Goal: Information Seeking & Learning: Learn about a topic

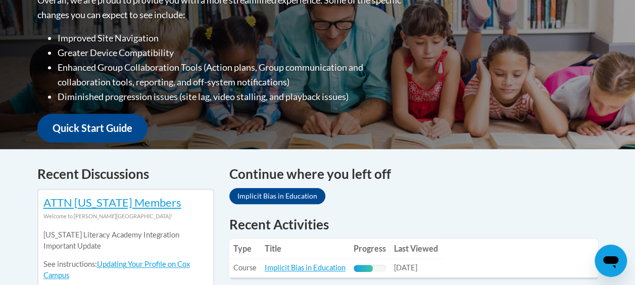
scroll to position [354, 0]
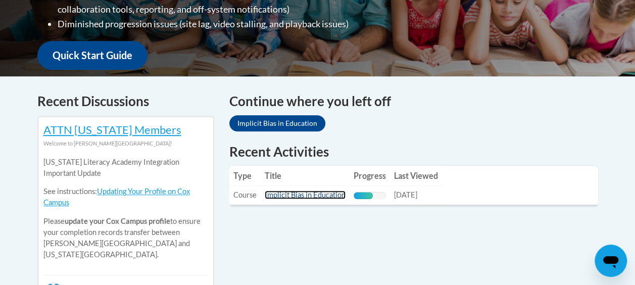
click at [288, 197] on link "Implicit Bias in Education" at bounding box center [305, 194] width 81 height 9
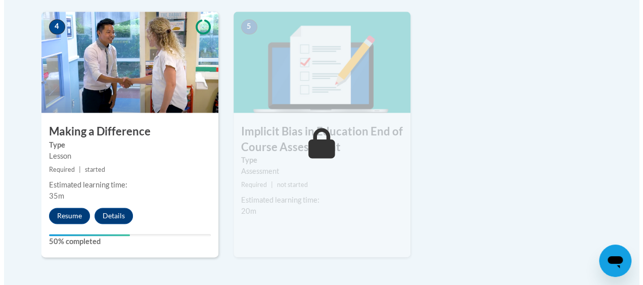
scroll to position [657, 0]
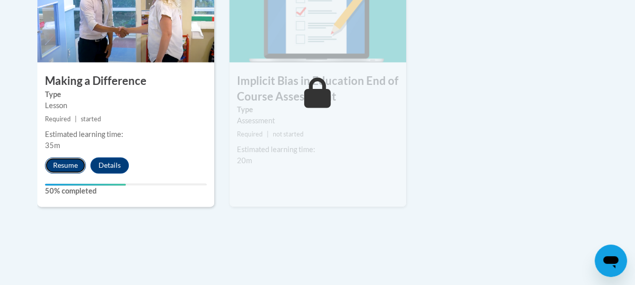
click at [67, 167] on button "Resume" at bounding box center [65, 165] width 41 height 16
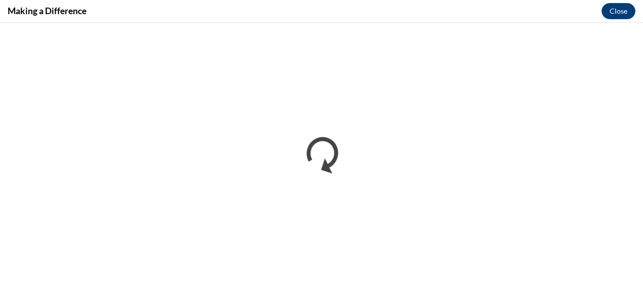
scroll to position [0, 0]
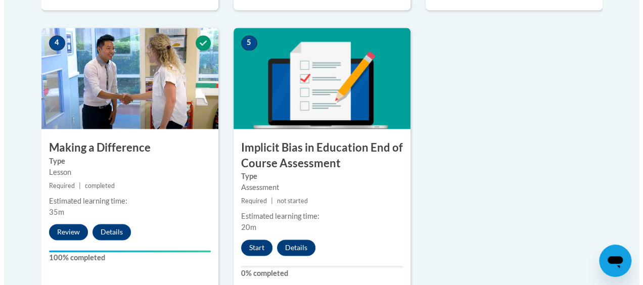
scroll to position [606, 0]
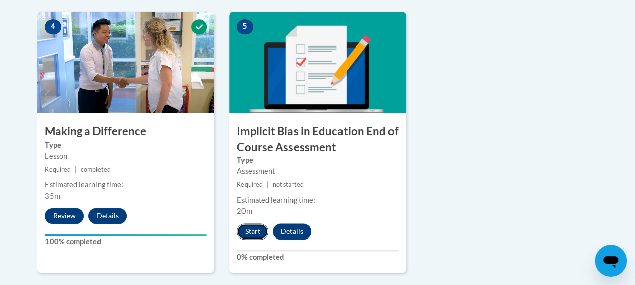
click at [249, 229] on button "Start" at bounding box center [252, 231] width 31 height 16
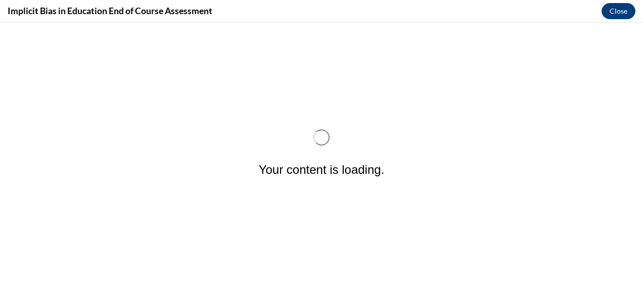
scroll to position [0, 0]
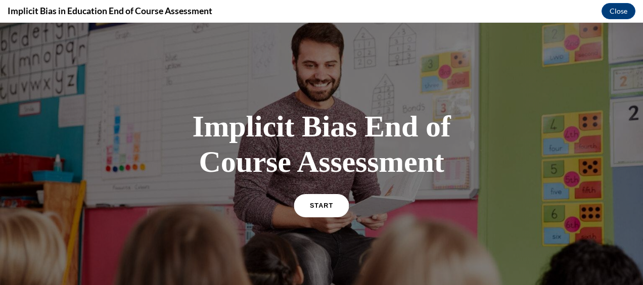
click at [309, 211] on link "START" at bounding box center [321, 204] width 55 height 23
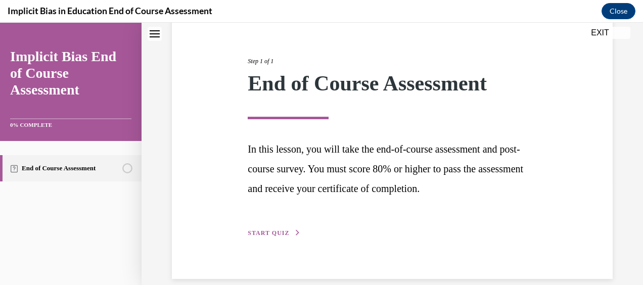
scroll to position [121, 0]
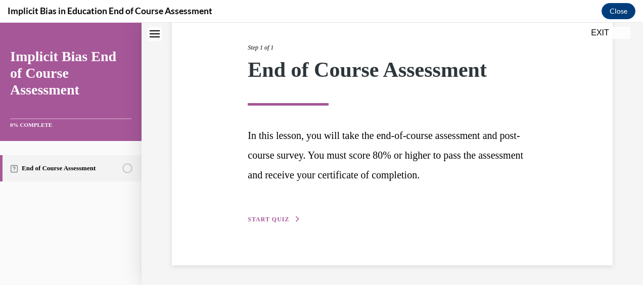
click at [266, 217] on span "START QUIZ" at bounding box center [268, 219] width 41 height 7
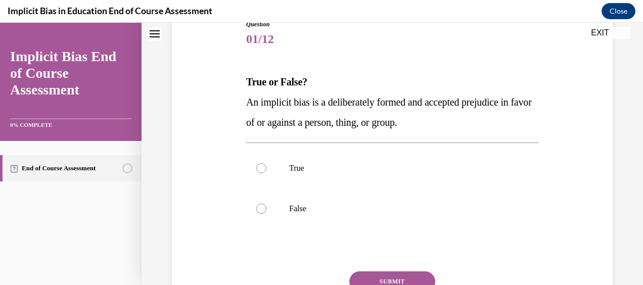
scroll to position [112, 0]
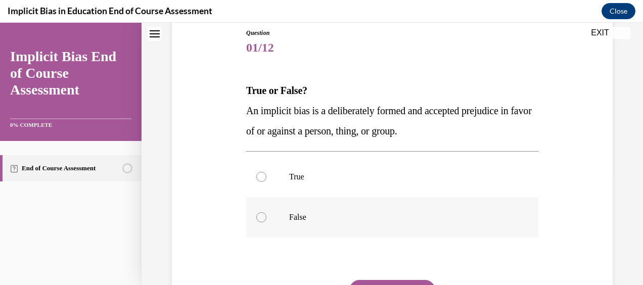
click at [260, 211] on label "False" at bounding box center [392, 217] width 292 height 40
click at [260, 212] on input "False" at bounding box center [261, 217] width 10 height 10
radio input "true"
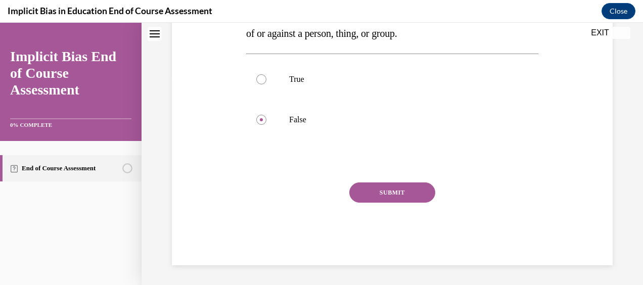
click at [412, 196] on button "SUBMIT" at bounding box center [392, 192] width 86 height 20
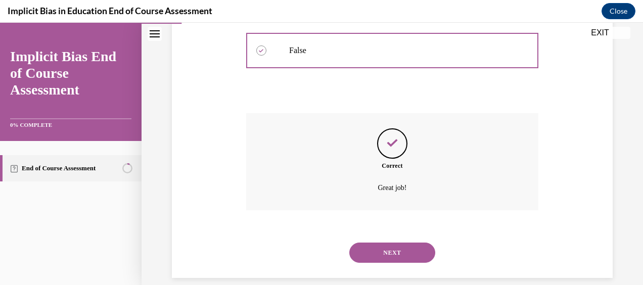
scroll to position [291, 0]
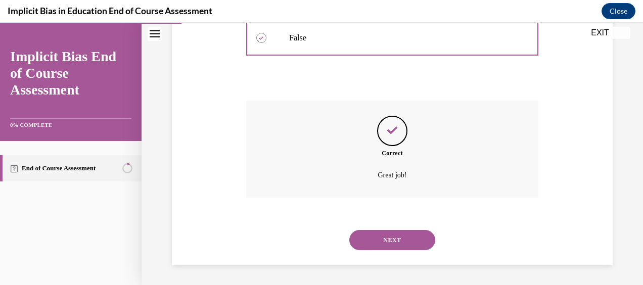
click at [392, 239] on button "NEXT" at bounding box center [392, 240] width 86 height 20
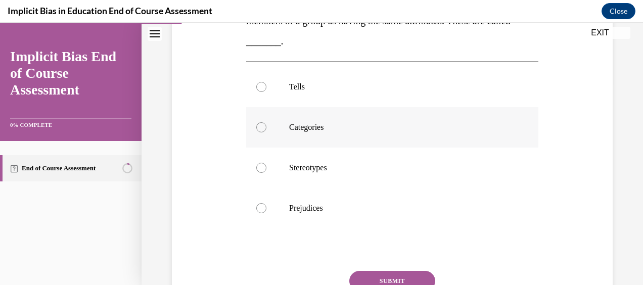
scroll to position [152, 0]
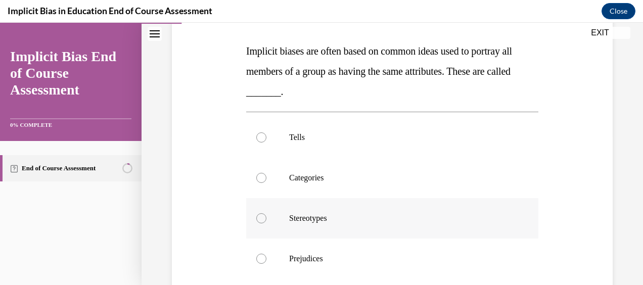
click at [261, 219] on div at bounding box center [261, 218] width 10 height 10
click at [261, 219] on input "Stereotypes" at bounding box center [261, 218] width 10 height 10
radio input "true"
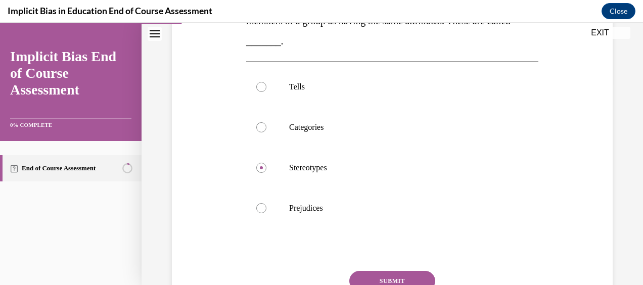
click at [367, 272] on button "SUBMIT" at bounding box center [392, 281] width 86 height 20
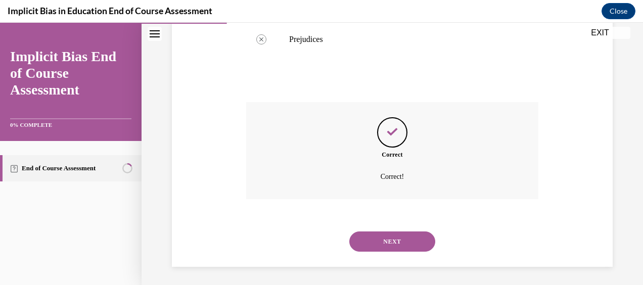
scroll to position [372, 0]
click at [380, 242] on button "NEXT" at bounding box center [392, 240] width 86 height 20
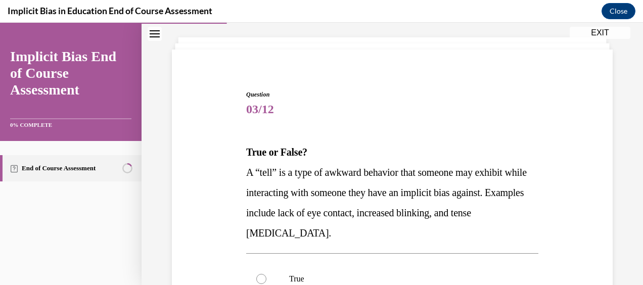
scroll to position [101, 0]
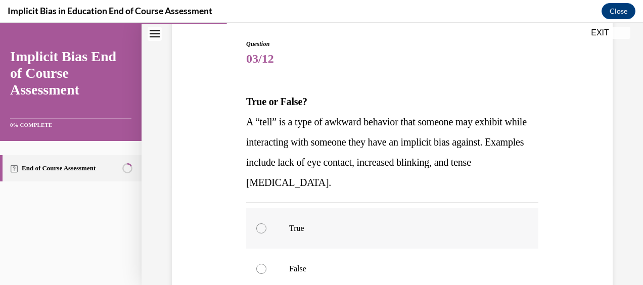
click at [253, 226] on label "True" at bounding box center [392, 228] width 292 height 40
click at [256, 226] on input "True" at bounding box center [261, 228] width 10 height 10
radio input "true"
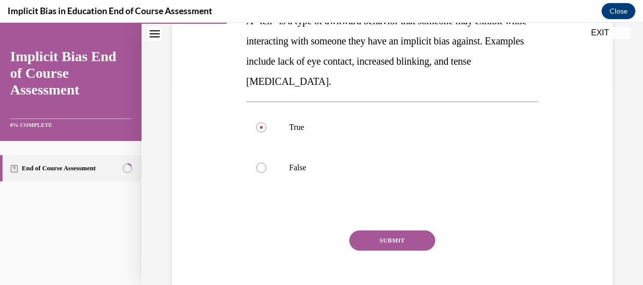
click at [362, 236] on button "SUBMIT" at bounding box center [392, 240] width 86 height 20
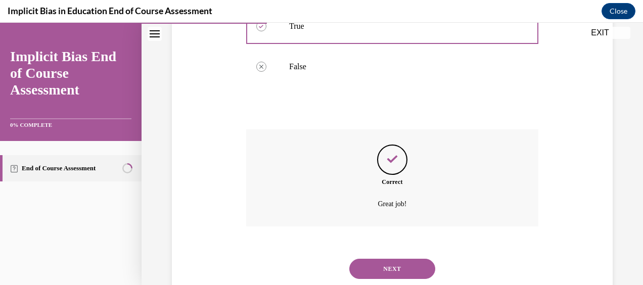
scroll to position [332, 0]
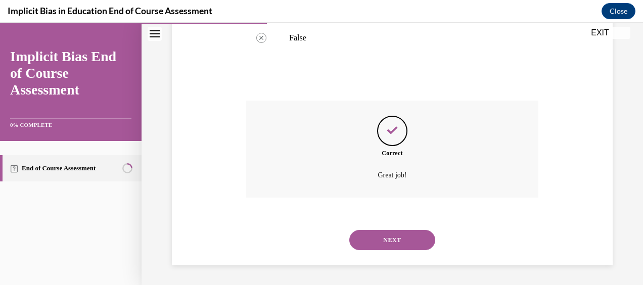
click at [372, 240] on button "NEXT" at bounding box center [392, 240] width 86 height 20
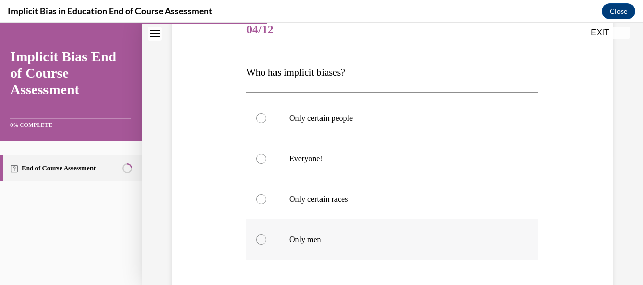
scroll to position [152, 0]
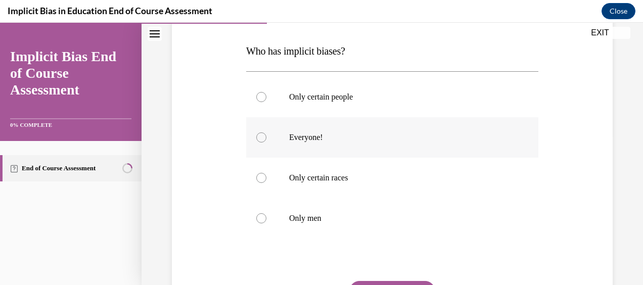
click at [262, 139] on div at bounding box center [261, 137] width 10 height 10
click at [262, 139] on input "Everyone!" at bounding box center [261, 137] width 10 height 10
radio input "true"
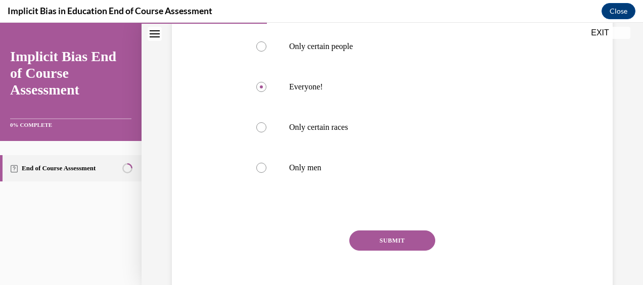
click at [366, 242] on button "SUBMIT" at bounding box center [392, 240] width 86 height 20
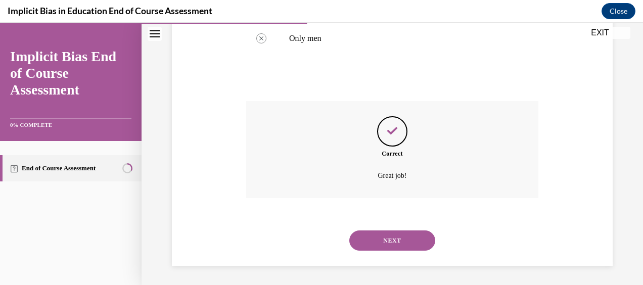
scroll to position [332, 0]
click at [379, 237] on button "NEXT" at bounding box center [392, 240] width 86 height 20
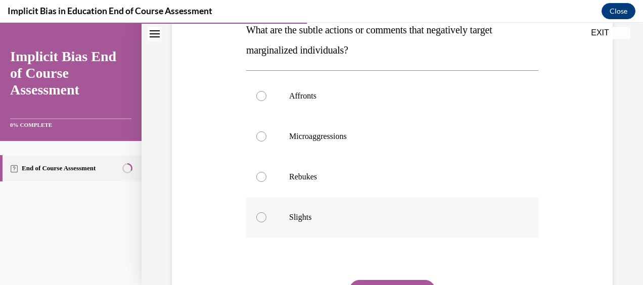
scroll to position [152, 0]
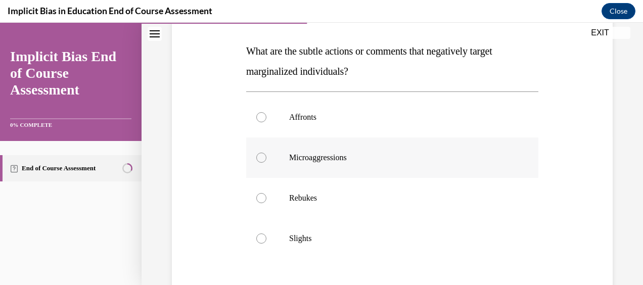
click at [258, 157] on div at bounding box center [261, 158] width 10 height 10
click at [258, 157] on input "Microaggressions" at bounding box center [261, 158] width 10 height 10
radio input "true"
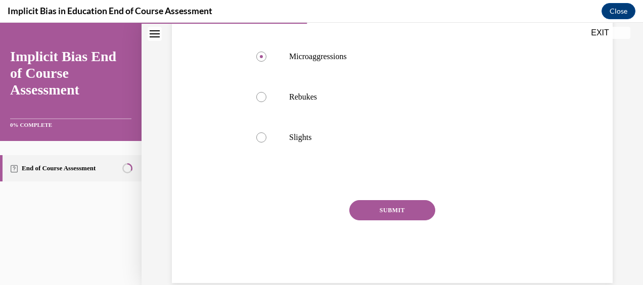
click at [351, 210] on button "SUBMIT" at bounding box center [392, 210] width 86 height 20
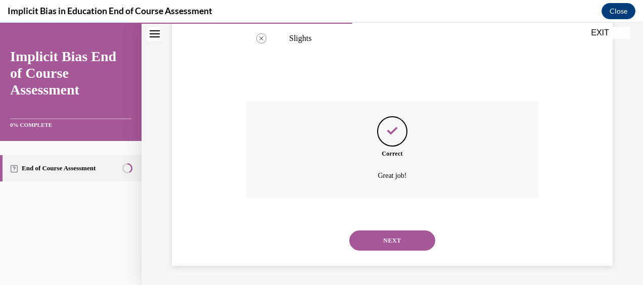
scroll to position [352, 0]
click at [399, 235] on button "NEXT" at bounding box center [392, 240] width 86 height 20
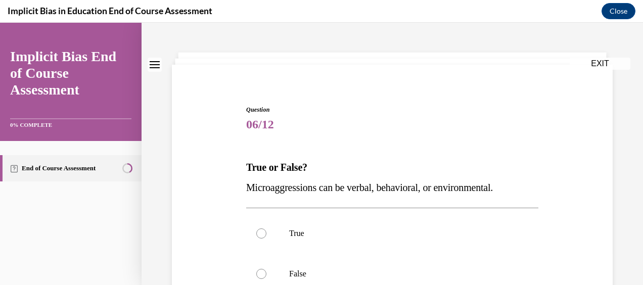
scroll to position [51, 0]
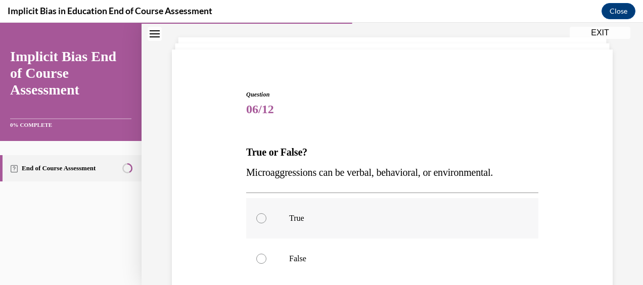
click at [262, 218] on div at bounding box center [261, 218] width 10 height 10
click at [262, 218] on input "True" at bounding box center [261, 218] width 10 height 10
radio input "true"
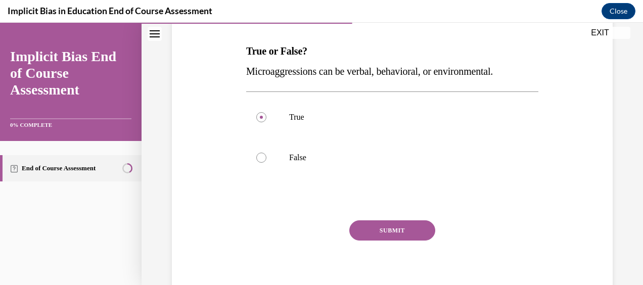
click at [385, 229] on button "SUBMIT" at bounding box center [392, 230] width 86 height 20
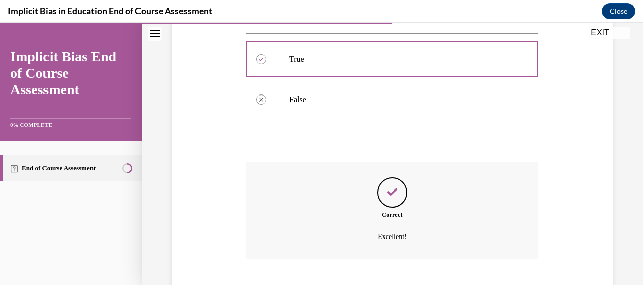
scroll to position [271, 0]
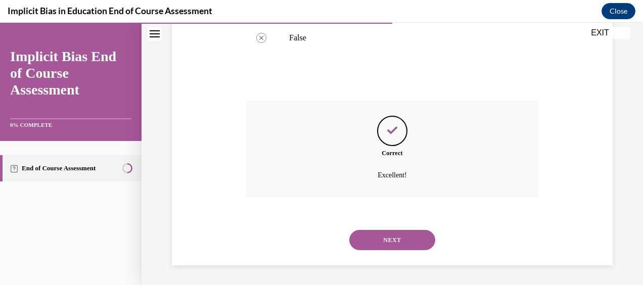
click at [377, 241] on button "NEXT" at bounding box center [392, 240] width 86 height 20
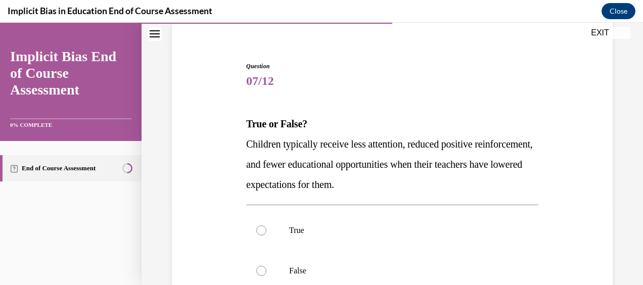
scroll to position [101, 0]
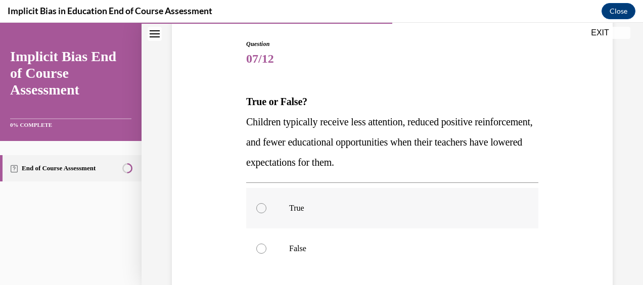
click at [254, 209] on label "True" at bounding box center [392, 208] width 292 height 40
click at [256, 209] on input "True" at bounding box center [261, 208] width 10 height 10
radio input "true"
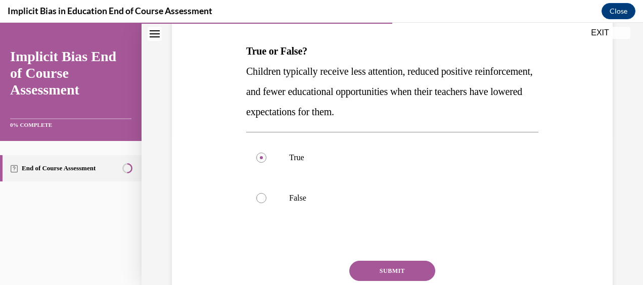
click at [386, 276] on button "SUBMIT" at bounding box center [392, 271] width 86 height 20
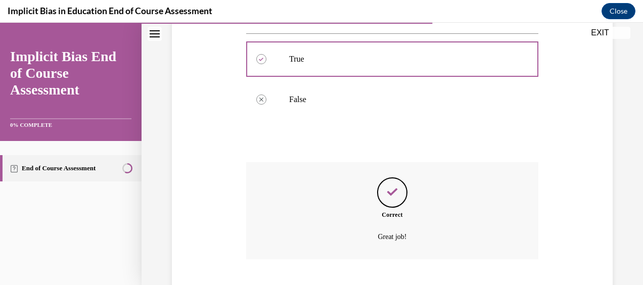
scroll to position [312, 0]
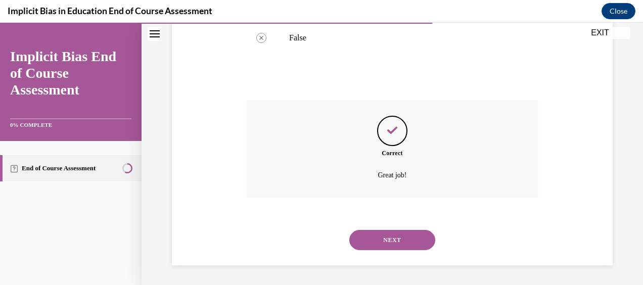
click at [385, 238] on button "NEXT" at bounding box center [392, 240] width 86 height 20
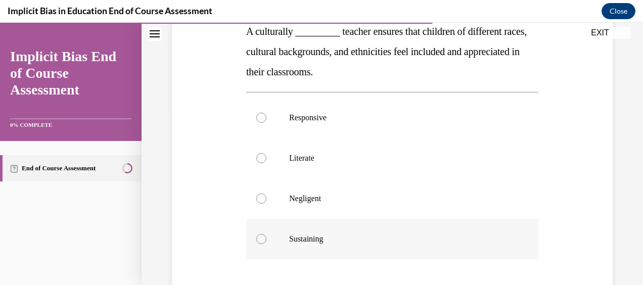
scroll to position [152, 0]
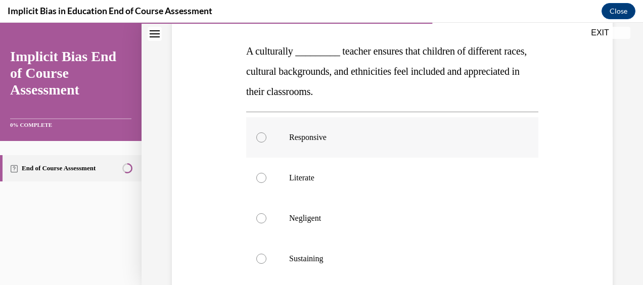
click at [257, 136] on div at bounding box center [261, 137] width 10 height 10
click at [257, 136] on input "Responsive" at bounding box center [261, 137] width 10 height 10
radio input "true"
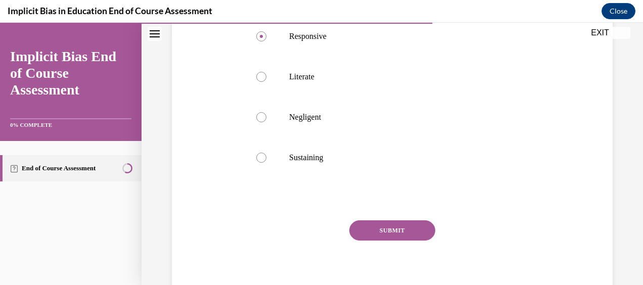
click at [355, 232] on button "SUBMIT" at bounding box center [392, 230] width 86 height 20
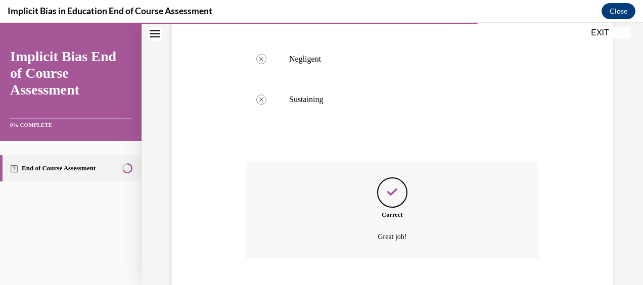
scroll to position [372, 0]
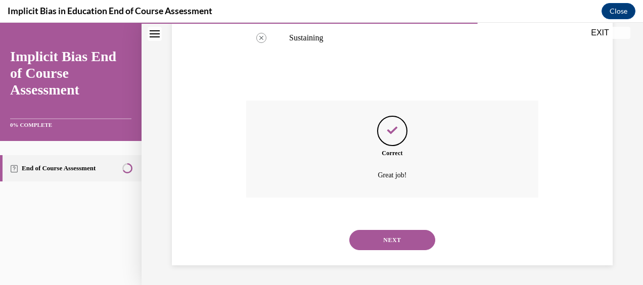
click at [397, 240] on button "NEXT" at bounding box center [392, 240] width 86 height 20
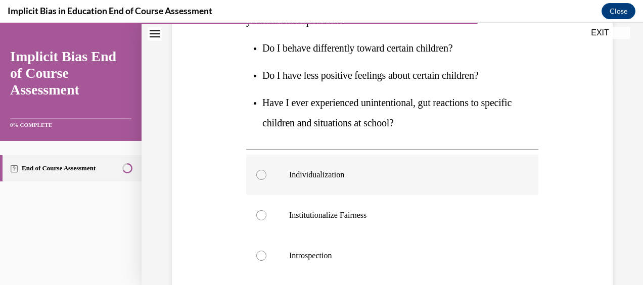
scroll to position [253, 0]
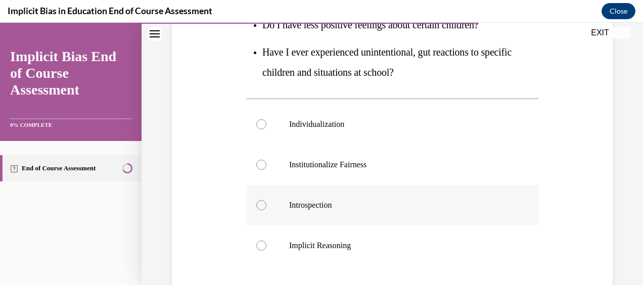
click at [260, 203] on div at bounding box center [261, 205] width 10 height 10
click at [260, 203] on input "Introspection" at bounding box center [261, 205] width 10 height 10
radio input "true"
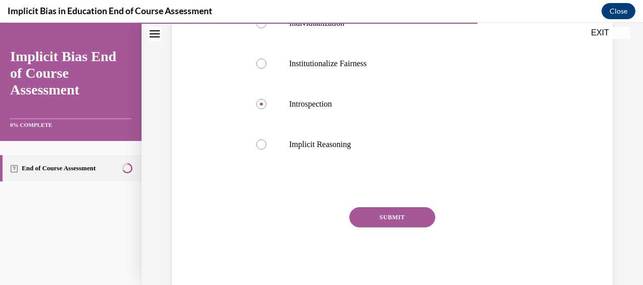
click at [355, 213] on button "SUBMIT" at bounding box center [392, 217] width 86 height 20
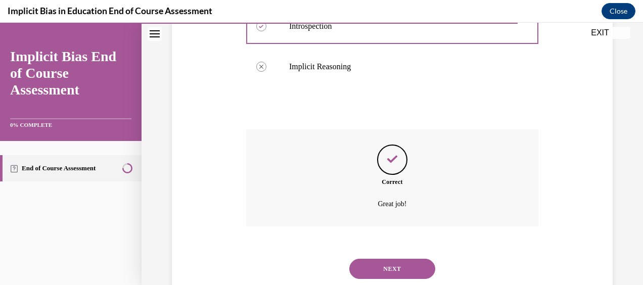
scroll to position [460, 0]
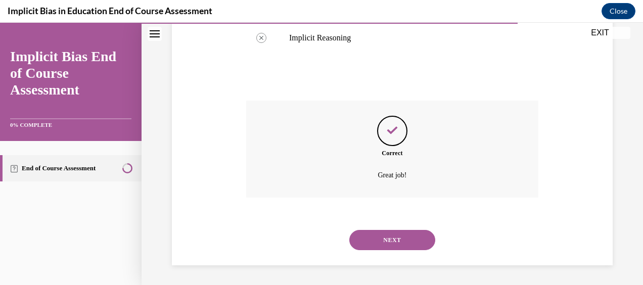
click at [387, 242] on button "NEXT" at bounding box center [392, 240] width 86 height 20
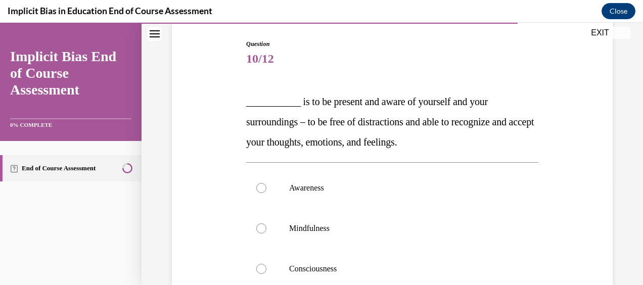
scroll to position [152, 0]
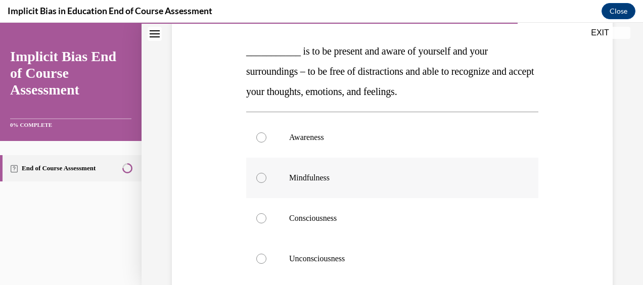
click at [261, 179] on div at bounding box center [261, 178] width 10 height 10
click at [261, 179] on input "Mindfulness" at bounding box center [261, 178] width 10 height 10
radio input "true"
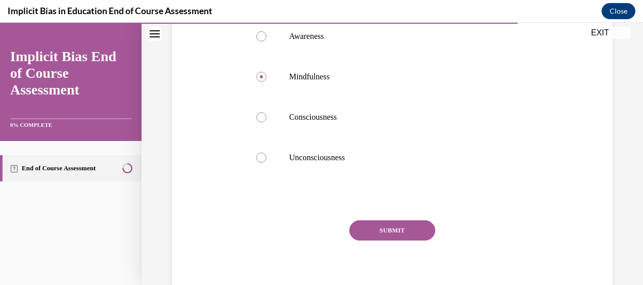
click at [396, 229] on button "SUBMIT" at bounding box center [392, 230] width 86 height 20
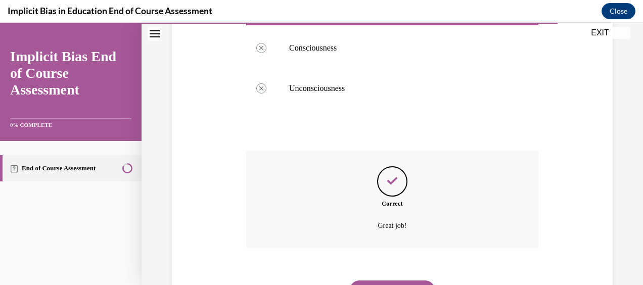
scroll to position [372, 0]
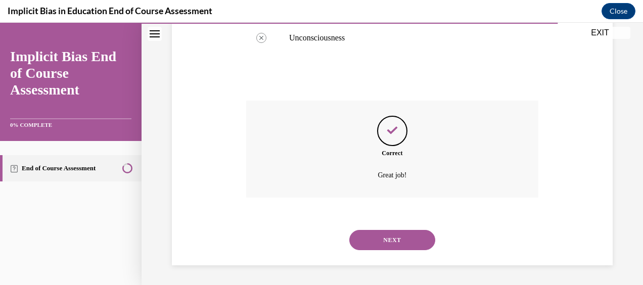
click at [383, 236] on button "NEXT" at bounding box center [392, 240] width 86 height 20
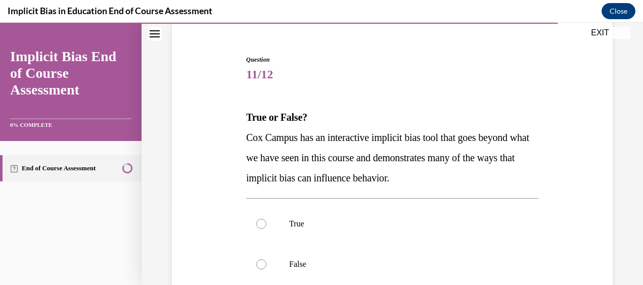
scroll to position [101, 0]
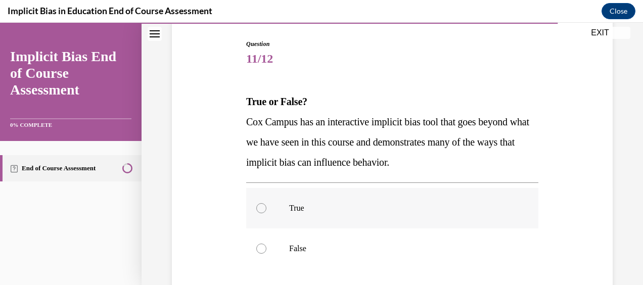
click at [256, 207] on div at bounding box center [261, 208] width 10 height 10
click at [256, 207] on input "True" at bounding box center [261, 208] width 10 height 10
radio input "true"
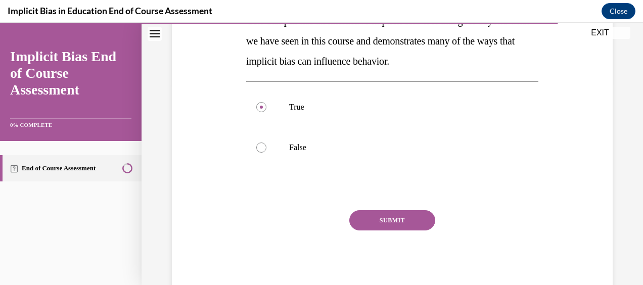
click at [397, 215] on button "SUBMIT" at bounding box center [392, 220] width 86 height 20
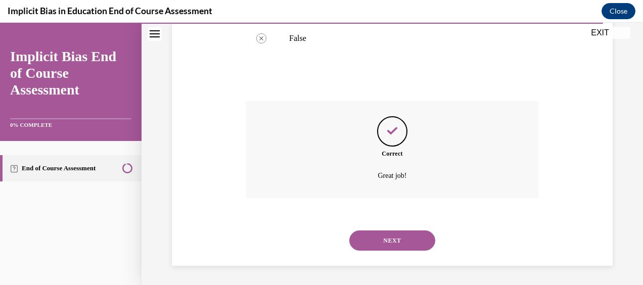
scroll to position [312, 0]
click at [396, 241] on button "NEXT" at bounding box center [392, 240] width 86 height 20
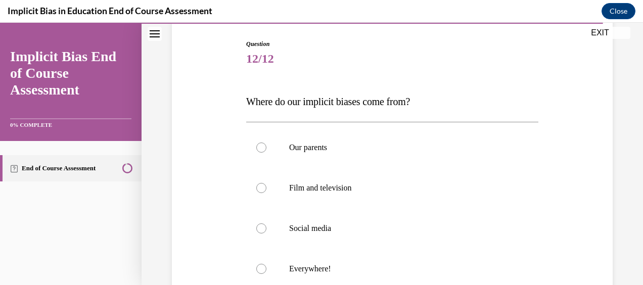
scroll to position [152, 0]
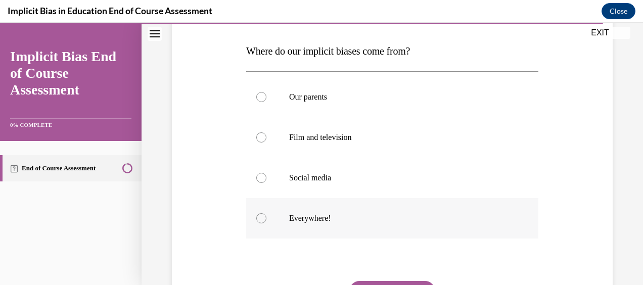
click at [260, 219] on div at bounding box center [261, 218] width 10 height 10
click at [260, 219] on input "Everywhere!" at bounding box center [261, 218] width 10 height 10
radio input "true"
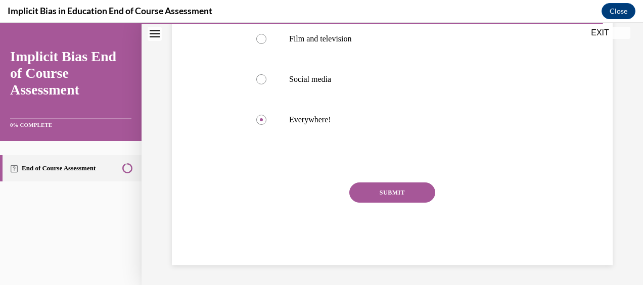
click at [407, 192] on button "SUBMIT" at bounding box center [392, 192] width 86 height 20
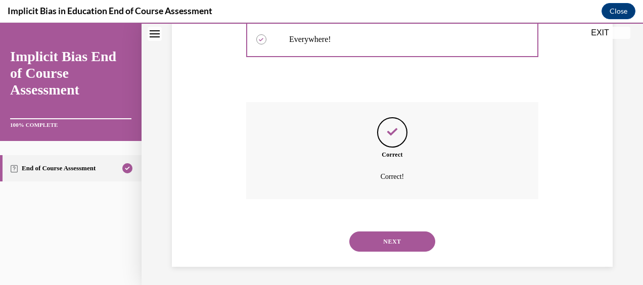
scroll to position [332, 0]
click at [383, 242] on button "NEXT" at bounding box center [392, 240] width 86 height 20
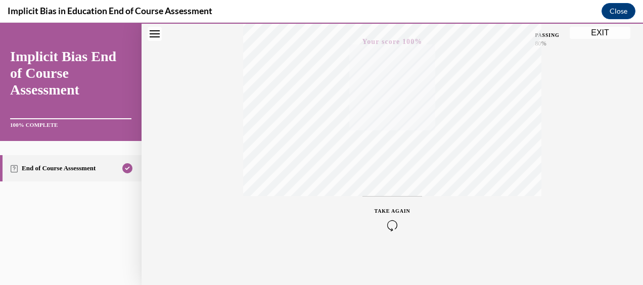
scroll to position [255, 0]
click at [39, 170] on link "End of Course Assessment" at bounding box center [70, 168] width 141 height 26
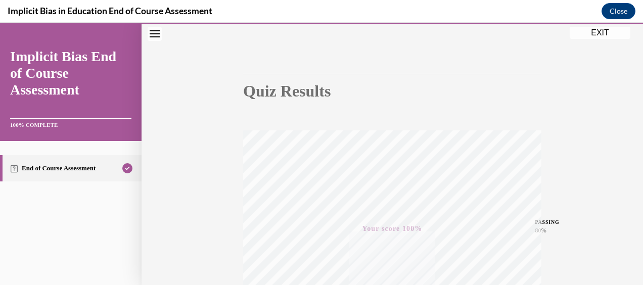
scroll to position [152, 0]
click at [596, 27] on button "EXIT" at bounding box center [599, 33] width 61 height 12
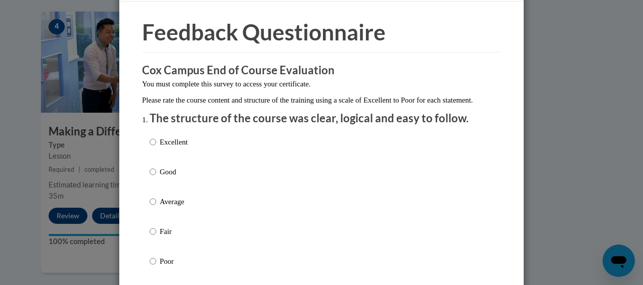
scroll to position [51, 0]
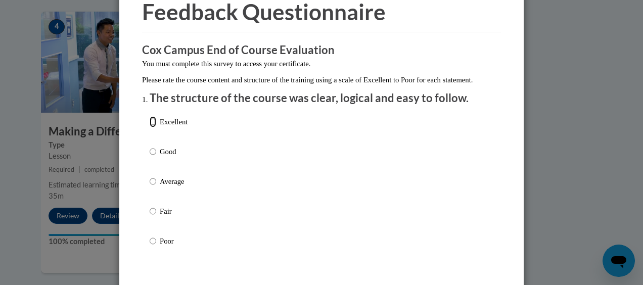
click at [151, 127] on input "Excellent" at bounding box center [153, 121] width 7 height 11
radio input "true"
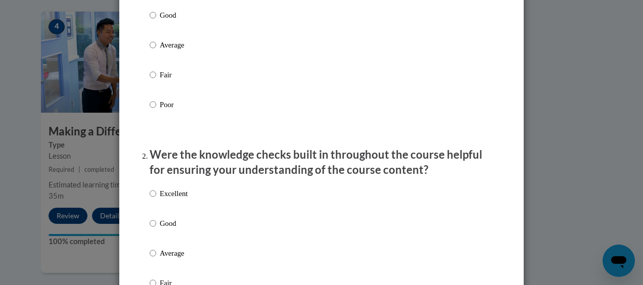
scroll to position [202, 0]
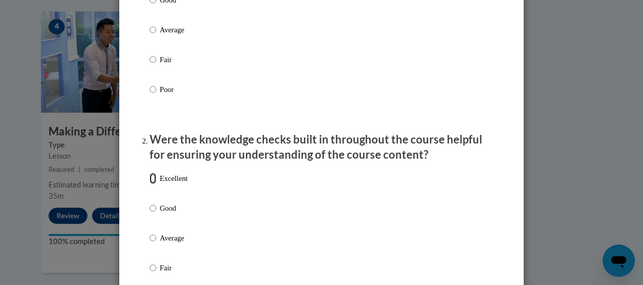
click at [150, 184] on input "Excellent" at bounding box center [153, 178] width 7 height 11
radio input "true"
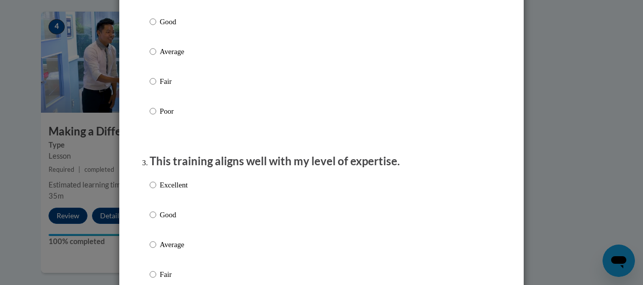
scroll to position [404, 0]
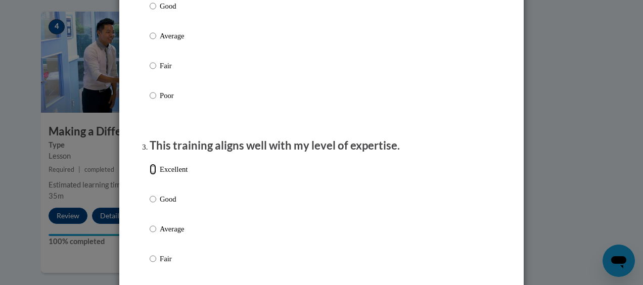
click at [150, 175] on input "Excellent" at bounding box center [153, 169] width 7 height 11
radio input "true"
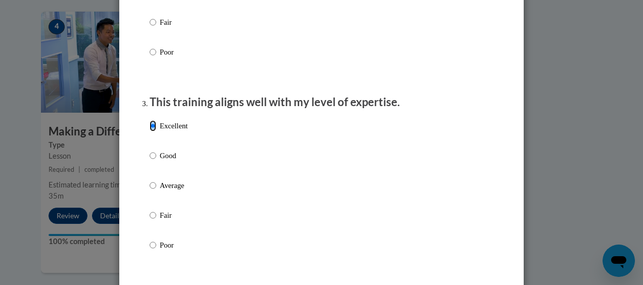
scroll to position [556, 0]
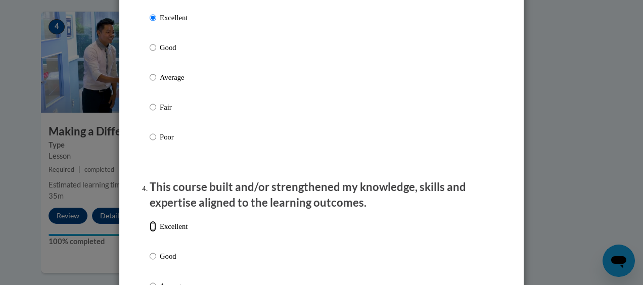
click at [150, 232] on input "Excellent" at bounding box center [153, 226] width 7 height 11
radio input "true"
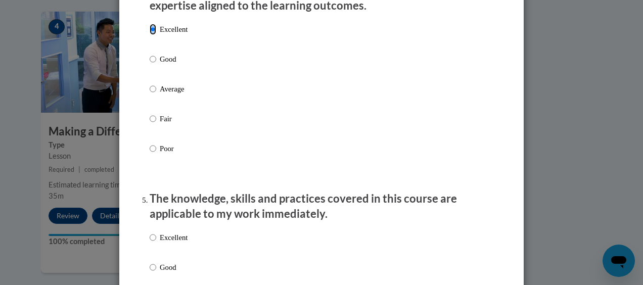
scroll to position [758, 0]
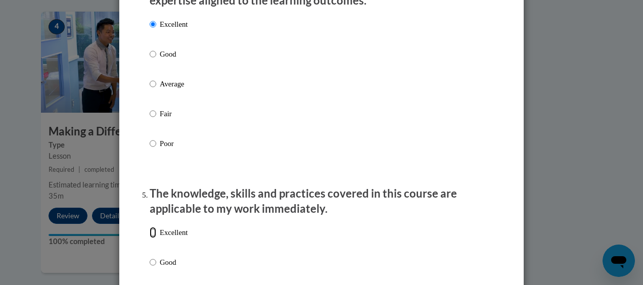
click at [150, 238] on input "Excellent" at bounding box center [153, 232] width 7 height 11
radio input "true"
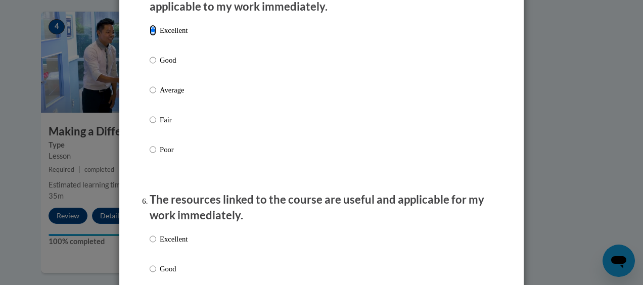
scroll to position [1010, 0]
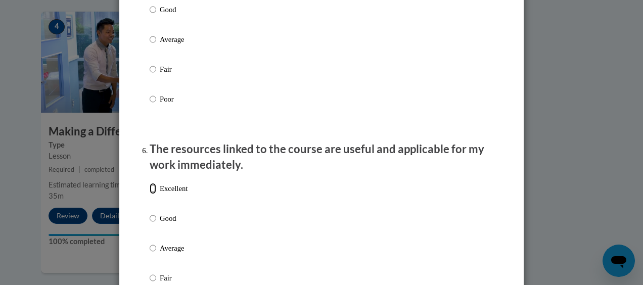
click at [150, 194] on input "Excellent" at bounding box center [153, 188] width 7 height 11
radio input "true"
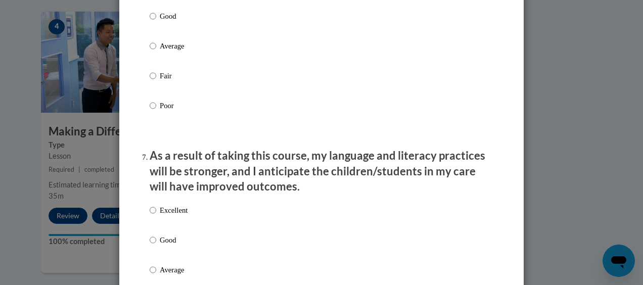
scroll to position [1263, 0]
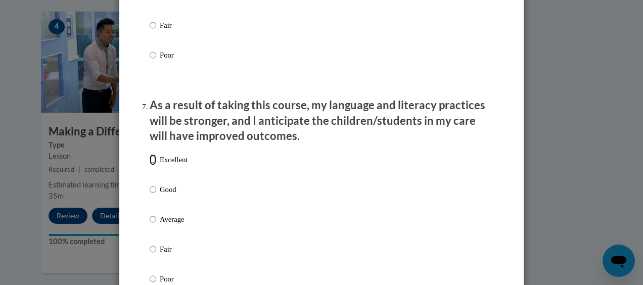
click at [150, 165] on input "Excellent" at bounding box center [153, 159] width 7 height 11
radio input "true"
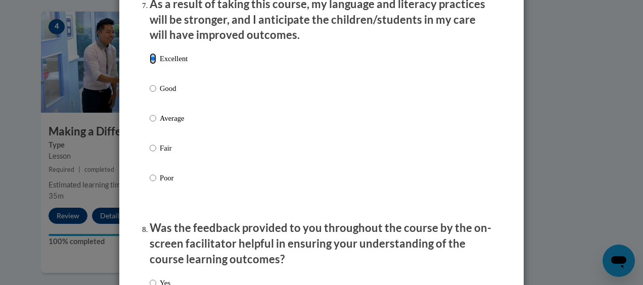
scroll to position [1465, 0]
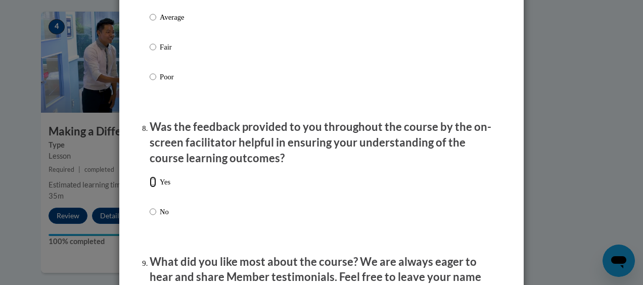
click at [150, 187] on input "Yes" at bounding box center [153, 181] width 7 height 11
radio input "true"
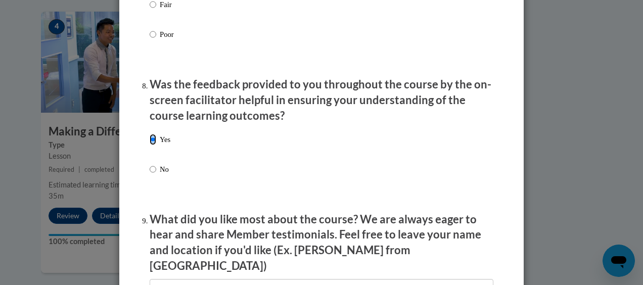
scroll to position [1566, 0]
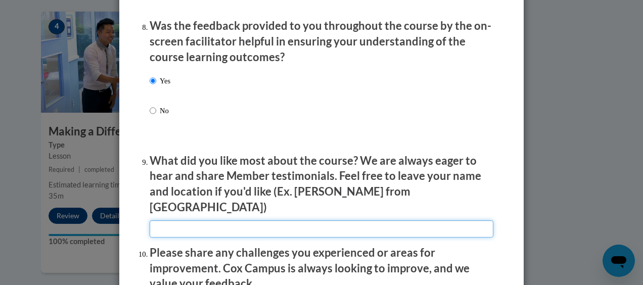
click at [177, 225] on input "textbox" at bounding box center [322, 228] width 344 height 17
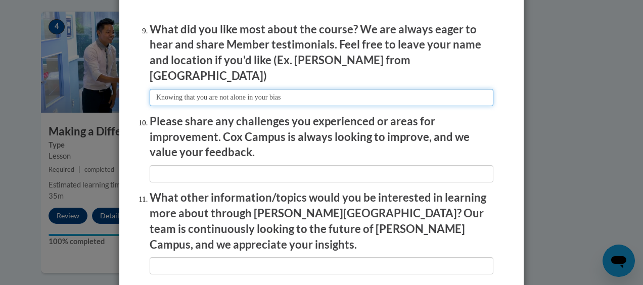
scroll to position [1718, 0]
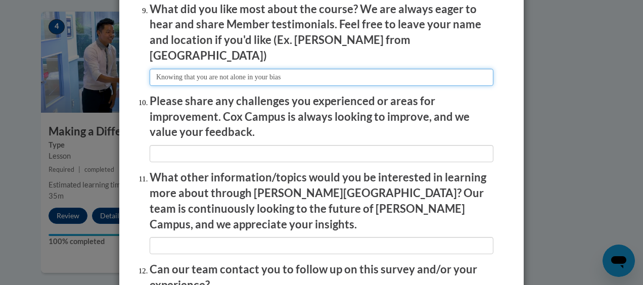
type input "Knowing that you are not alone in your bias"
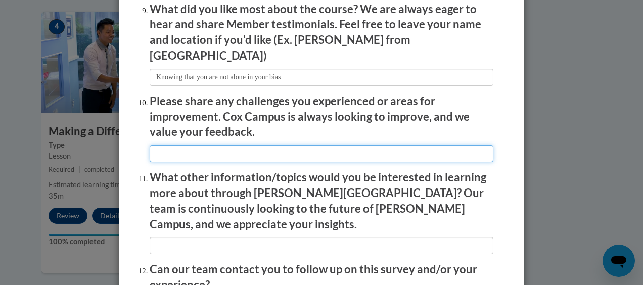
click at [182, 145] on input "textbox" at bounding box center [322, 153] width 344 height 17
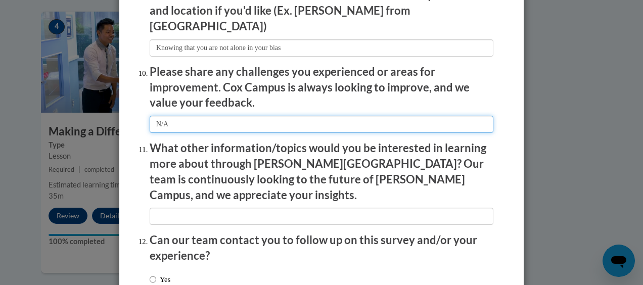
scroll to position [1768, 0]
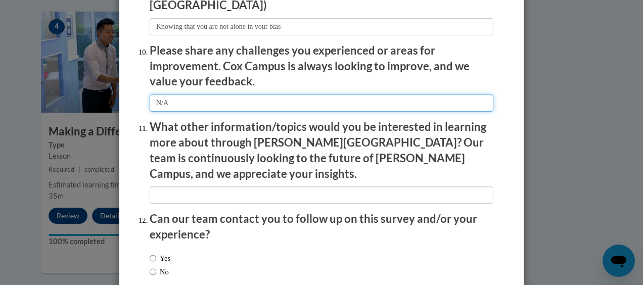
type input "N/A"
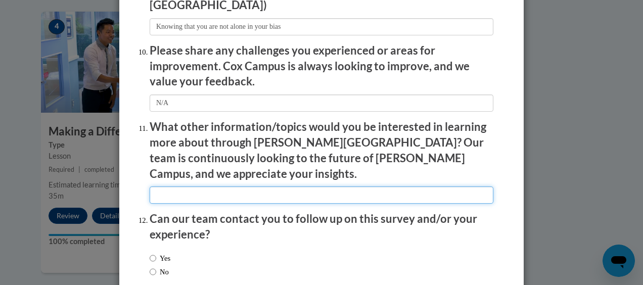
click at [216, 186] on input "textbox" at bounding box center [322, 194] width 344 height 17
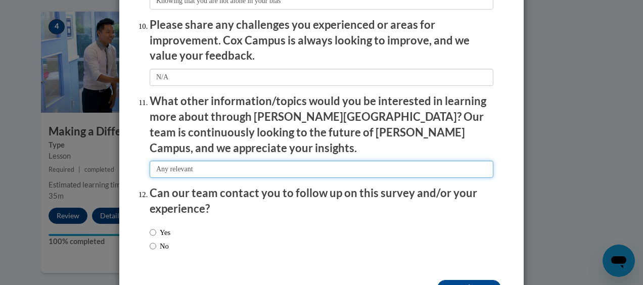
scroll to position [1816, 0]
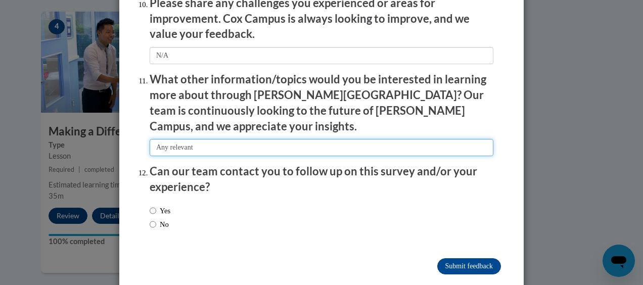
type input "Any relevant"
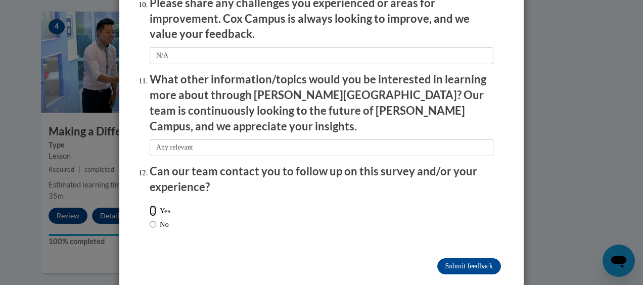
click at [150, 205] on input "Yes" at bounding box center [153, 210] width 7 height 11
radio input "true"
click at [457, 258] on input "Submit feedback" at bounding box center [469, 266] width 64 height 16
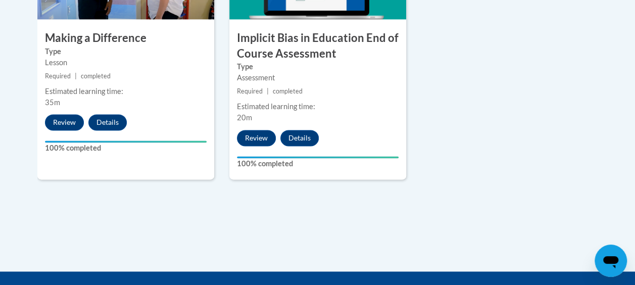
scroll to position [657, 0]
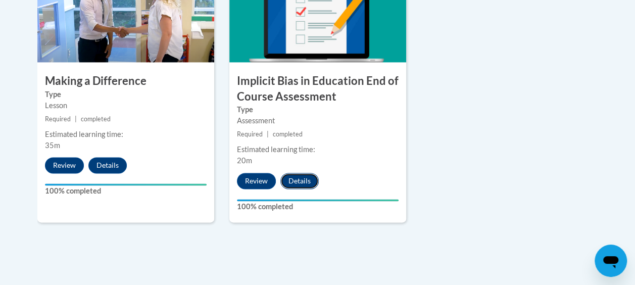
click at [309, 177] on button "Details" at bounding box center [299, 181] width 38 height 16
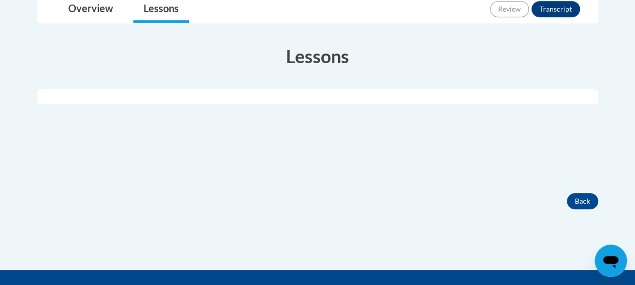
scroll to position [155, 0]
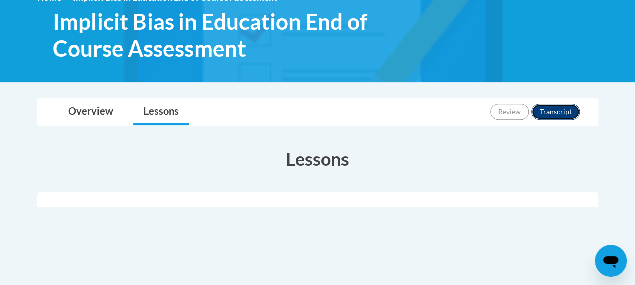
click at [570, 111] on button "Transcript" at bounding box center [555, 112] width 48 height 16
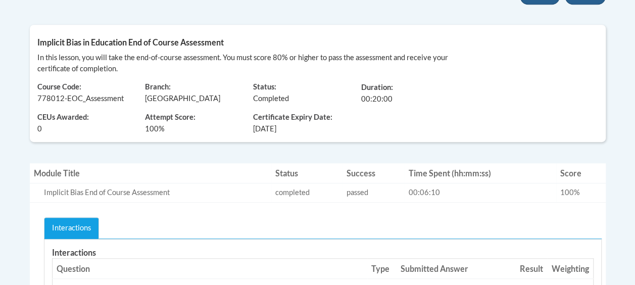
scroll to position [187, 0]
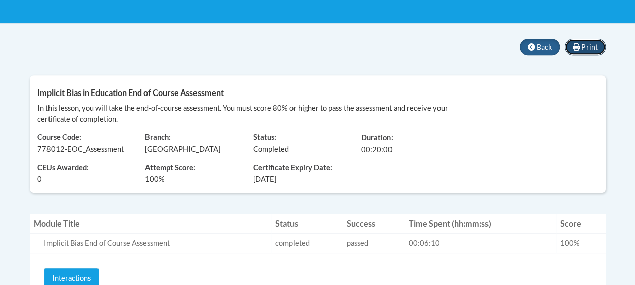
click at [589, 50] on span "Print" at bounding box center [589, 46] width 16 height 9
